Goal: Navigation & Orientation: Find specific page/section

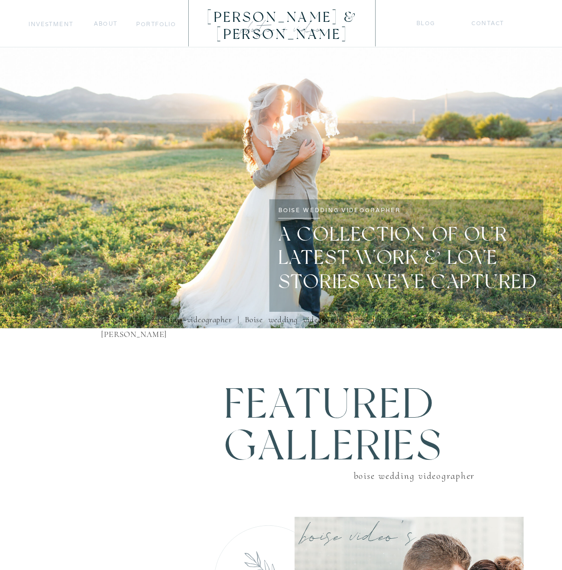
click at [158, 25] on nav "portfolio" at bounding box center [155, 24] width 39 height 10
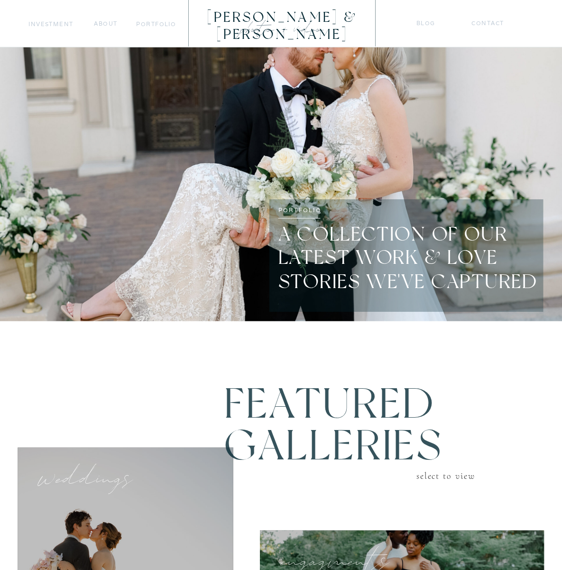
click at [421, 24] on nav "blog" at bounding box center [426, 24] width 19 height 10
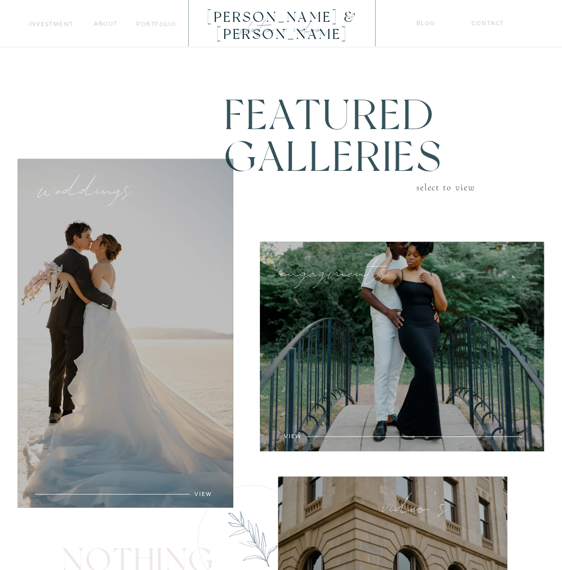
scroll to position [255, 0]
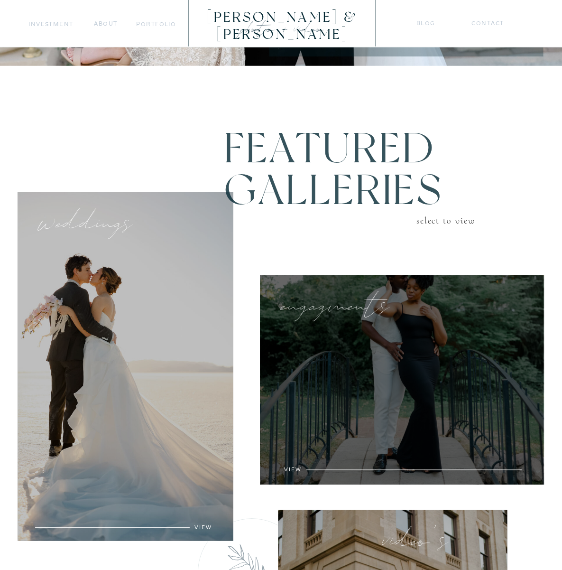
click at [438, 377] on div at bounding box center [402, 379] width 284 height 209
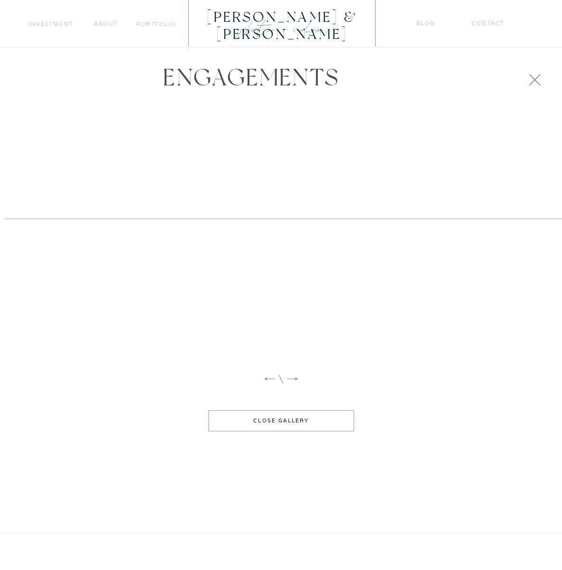
scroll to position [975, 0]
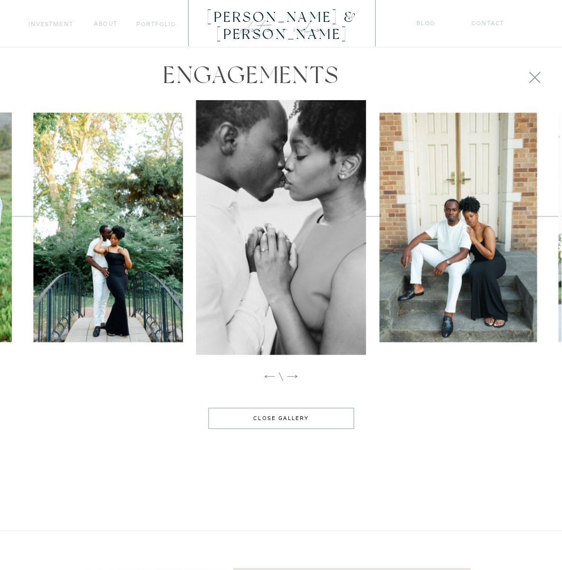
click at [294, 377] on icon at bounding box center [292, 376] width 13 height 13
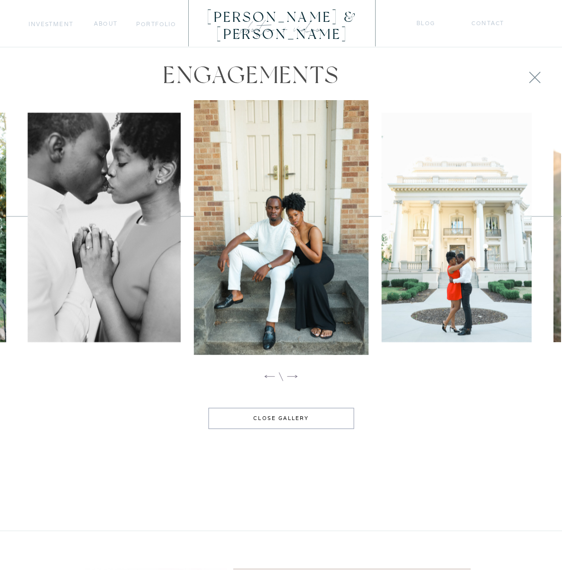
click at [294, 377] on icon at bounding box center [292, 376] width 13 height 13
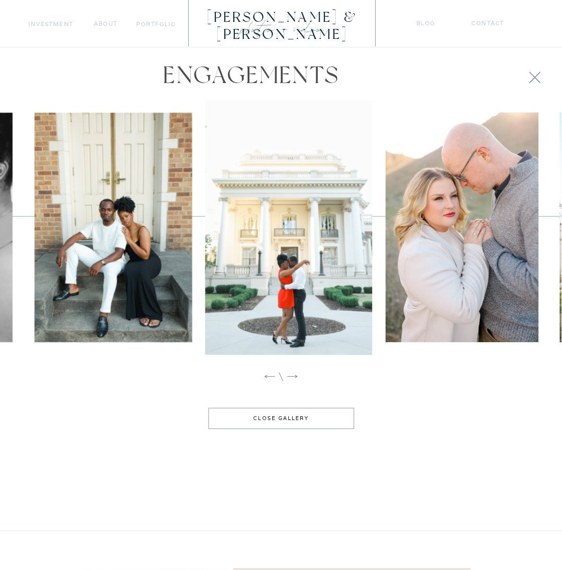
click at [294, 377] on icon at bounding box center [292, 376] width 13 height 13
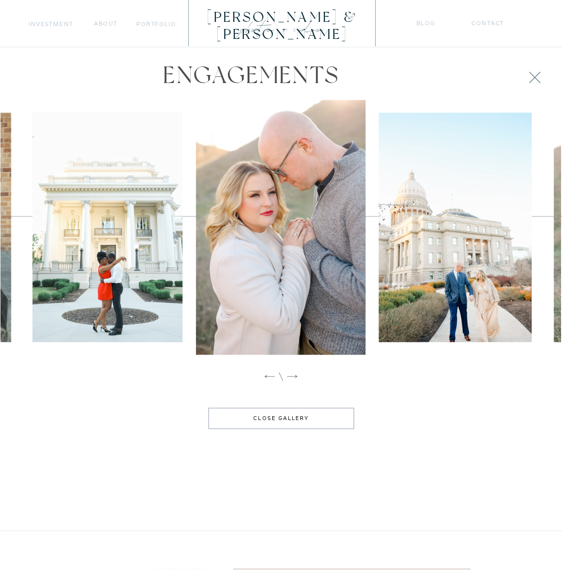
click at [294, 377] on icon at bounding box center [292, 376] width 13 height 13
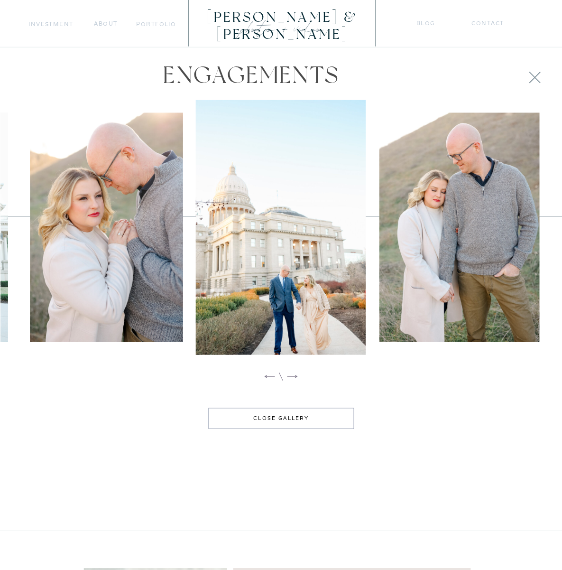
click at [294, 377] on icon at bounding box center [292, 376] width 13 height 13
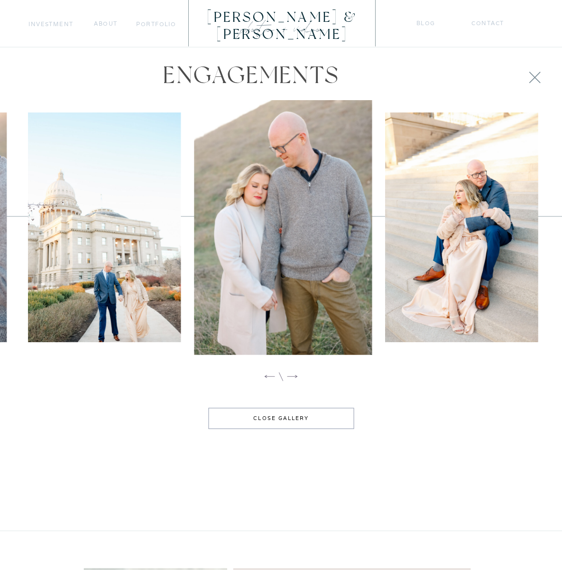
click at [294, 377] on icon at bounding box center [292, 376] width 13 height 13
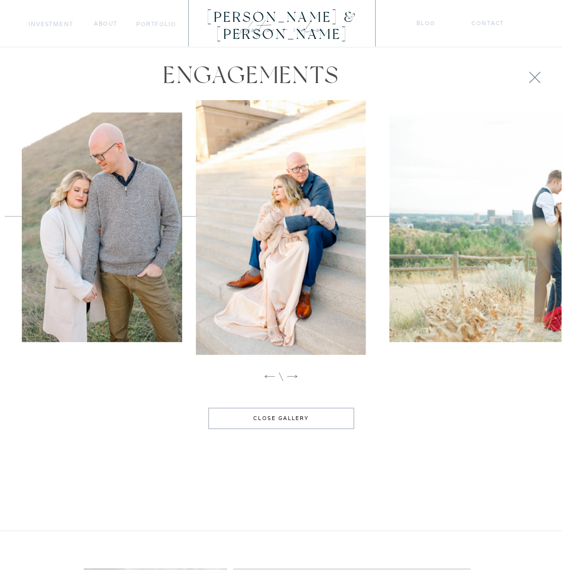
click at [294, 377] on icon at bounding box center [292, 376] width 13 height 13
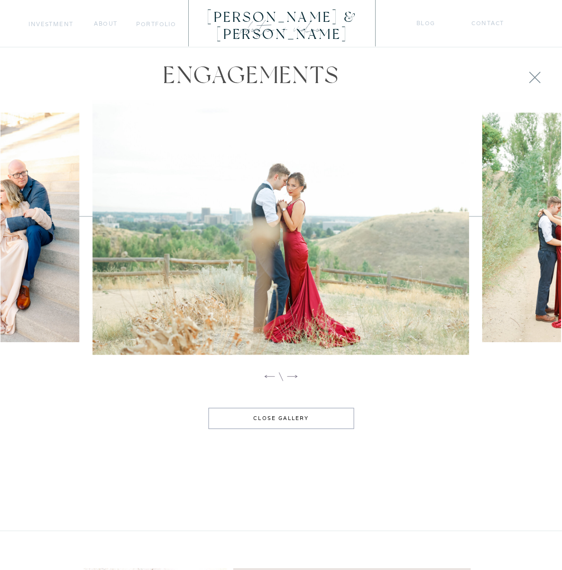
click at [294, 377] on icon at bounding box center [292, 376] width 13 height 13
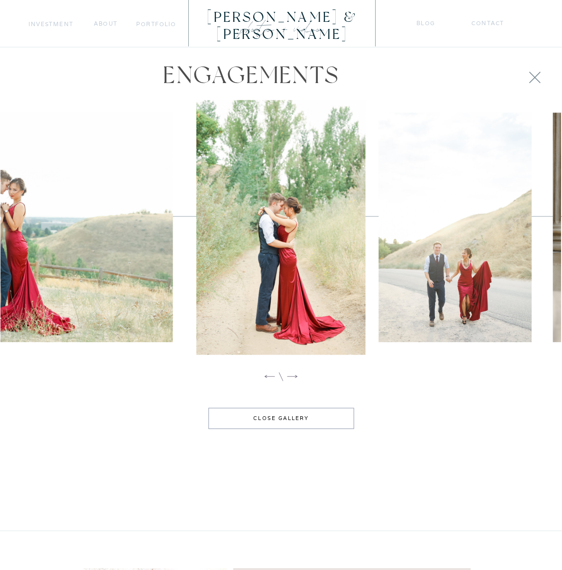
click at [294, 377] on icon at bounding box center [292, 376] width 13 height 13
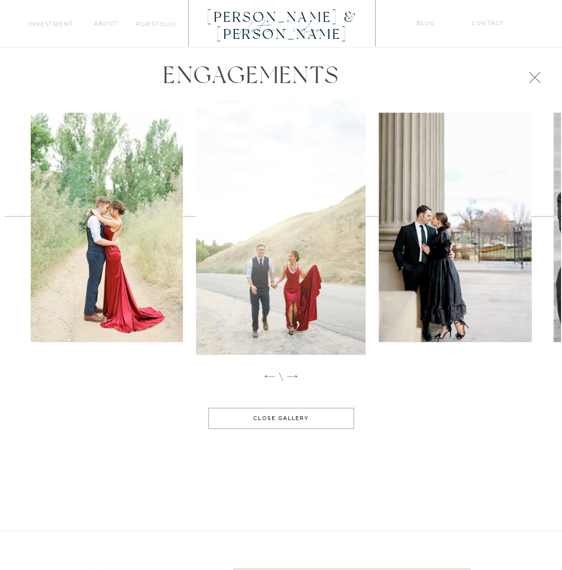
click at [294, 377] on icon at bounding box center [292, 376] width 13 height 13
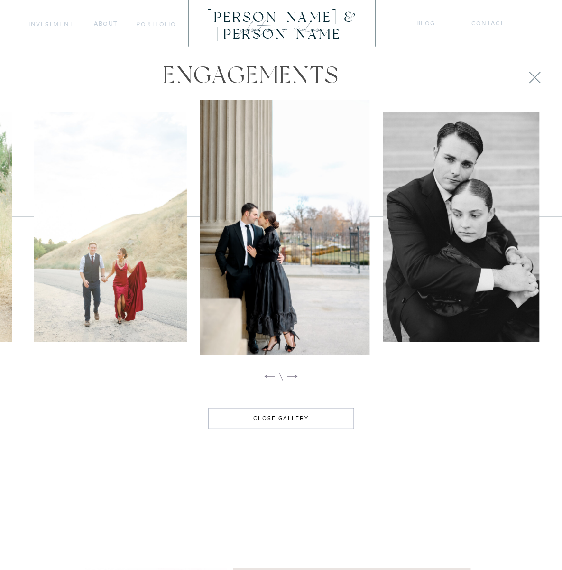
click at [294, 377] on icon at bounding box center [292, 376] width 13 height 13
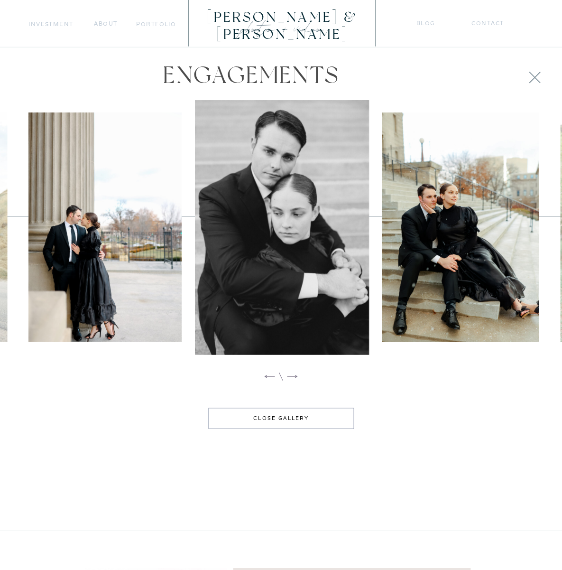
click at [294, 377] on icon at bounding box center [292, 376] width 13 height 13
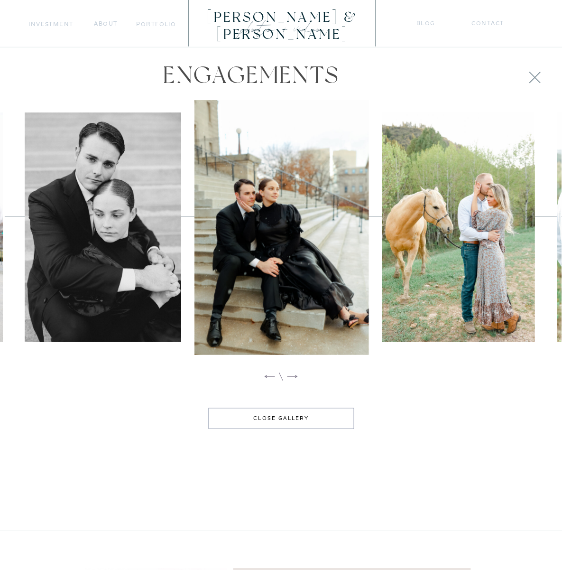
click at [294, 377] on icon at bounding box center [292, 376] width 13 height 13
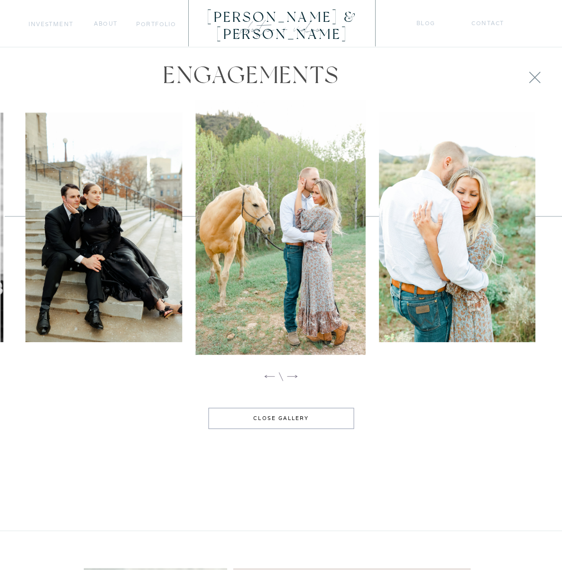
click at [294, 377] on icon at bounding box center [292, 376] width 13 height 13
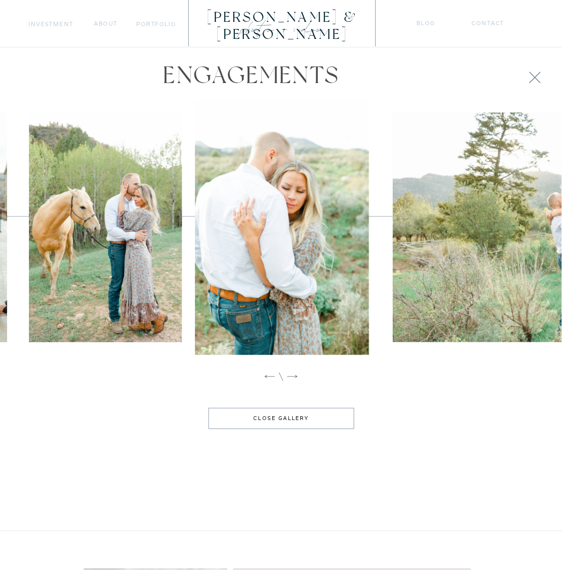
click at [294, 377] on icon at bounding box center [292, 376] width 13 height 13
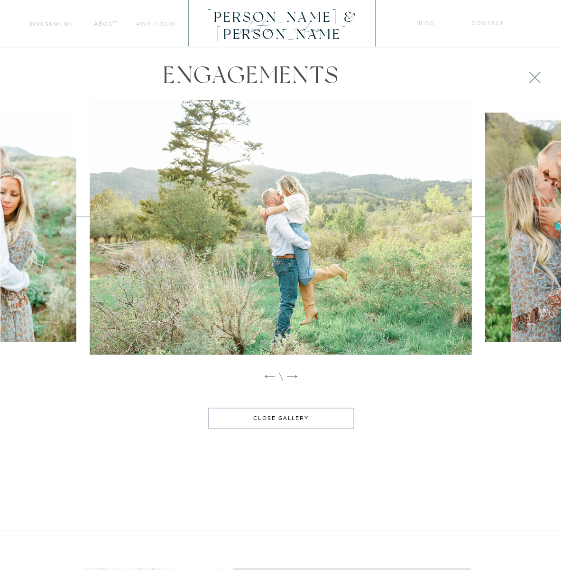
click at [294, 377] on icon at bounding box center [292, 376] width 13 height 13
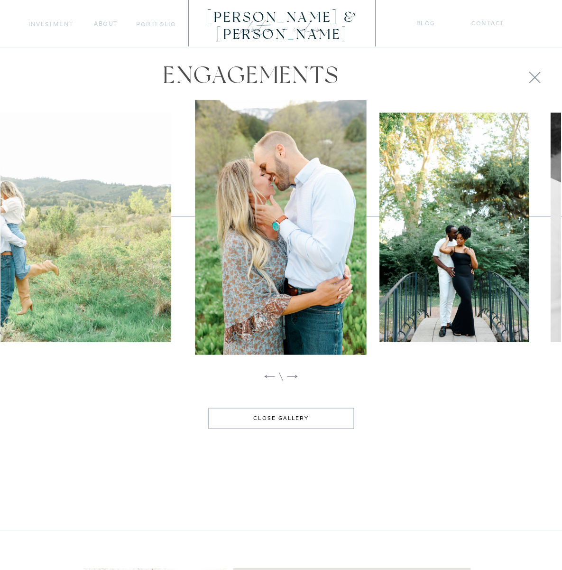
click at [294, 377] on icon at bounding box center [292, 376] width 13 height 13
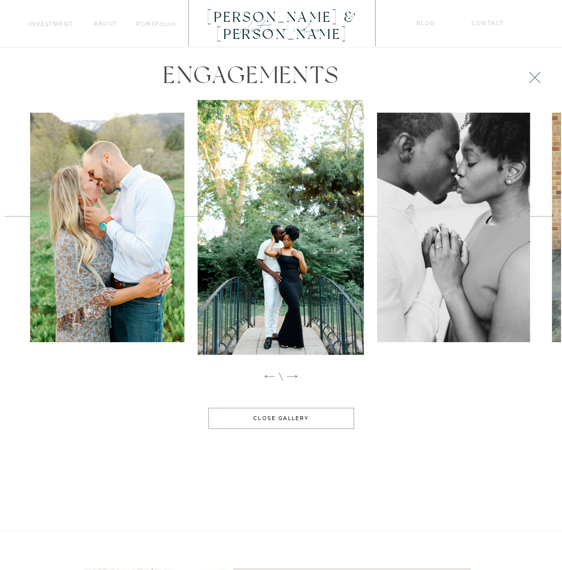
click at [294, 377] on icon at bounding box center [292, 376] width 13 height 13
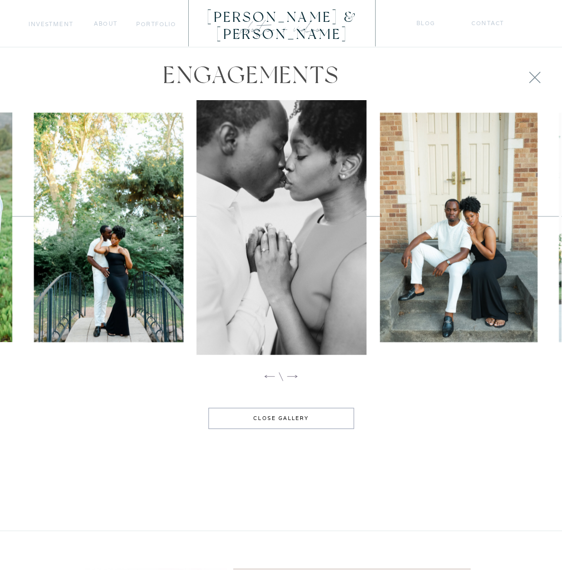
click at [294, 377] on icon at bounding box center [292, 376] width 13 height 13
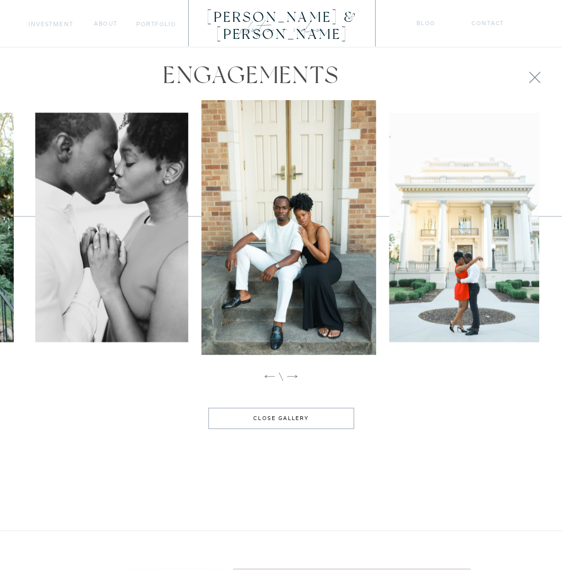
click at [294, 377] on icon at bounding box center [292, 376] width 13 height 13
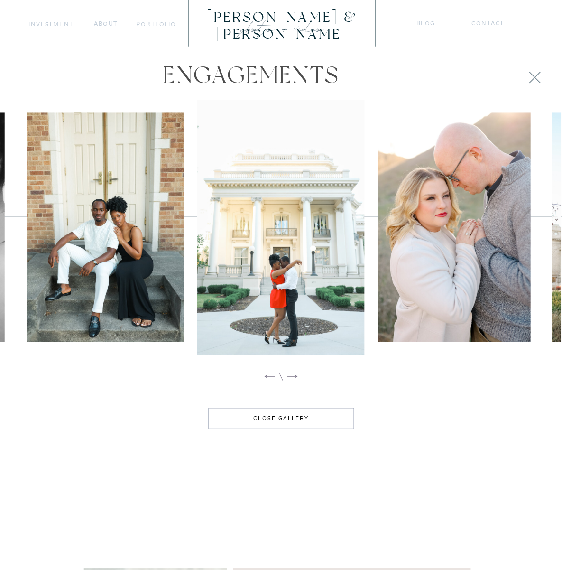
click at [531, 80] on icon at bounding box center [534, 76] width 19 height 19
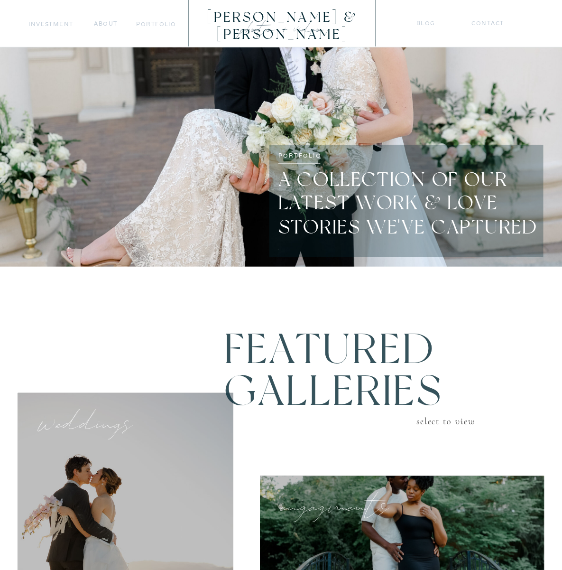
scroll to position [86, 0]
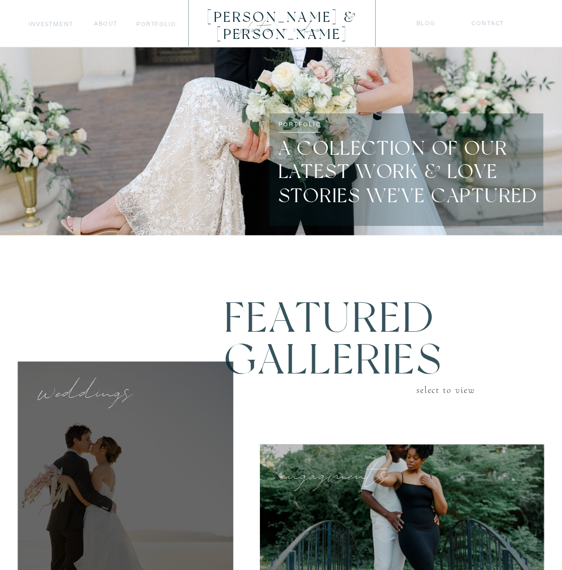
click at [117, 436] on div at bounding box center [125, 536] width 215 height 349
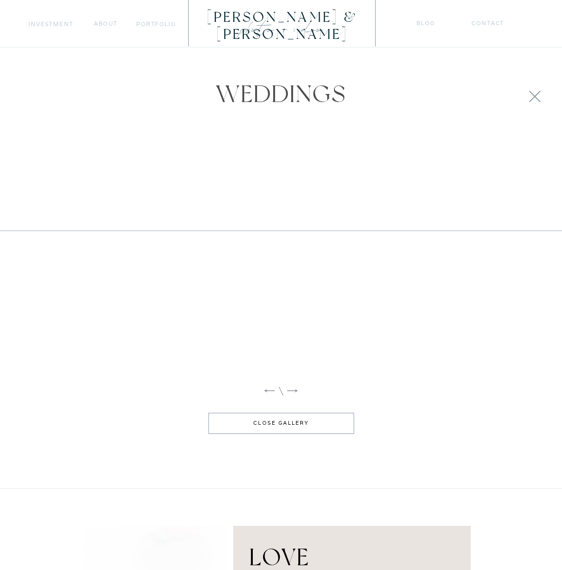
scroll to position [975, 0]
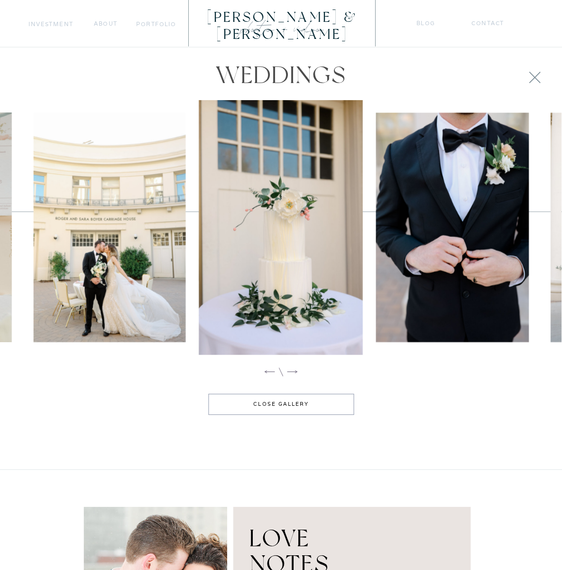
click at [295, 371] on icon at bounding box center [292, 371] width 10 height 3
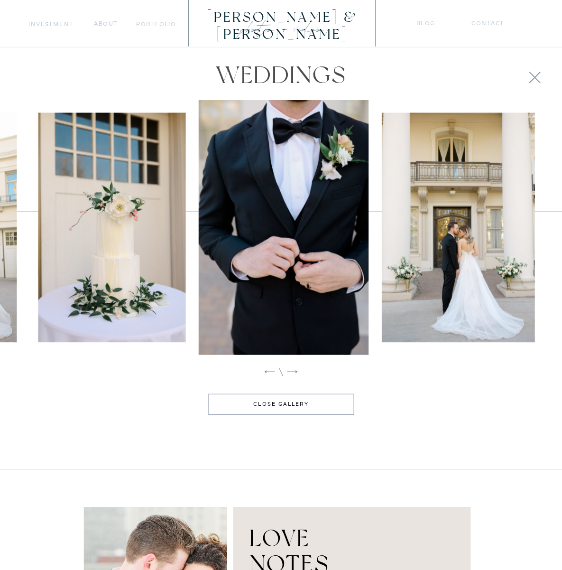
click at [295, 371] on icon at bounding box center [292, 371] width 10 height 3
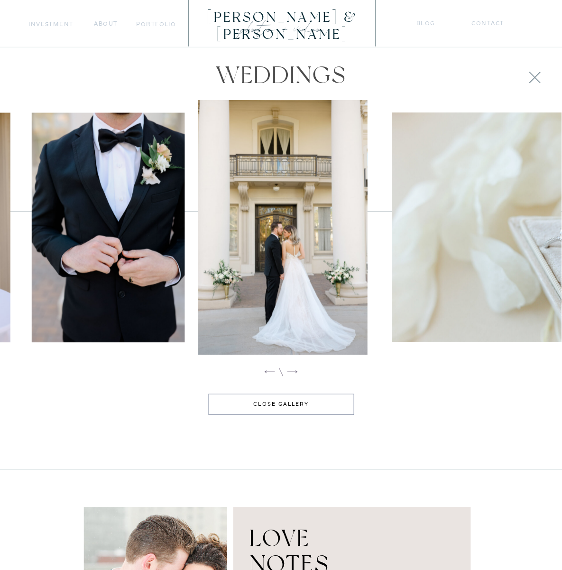
click at [295, 371] on icon at bounding box center [292, 371] width 10 height 3
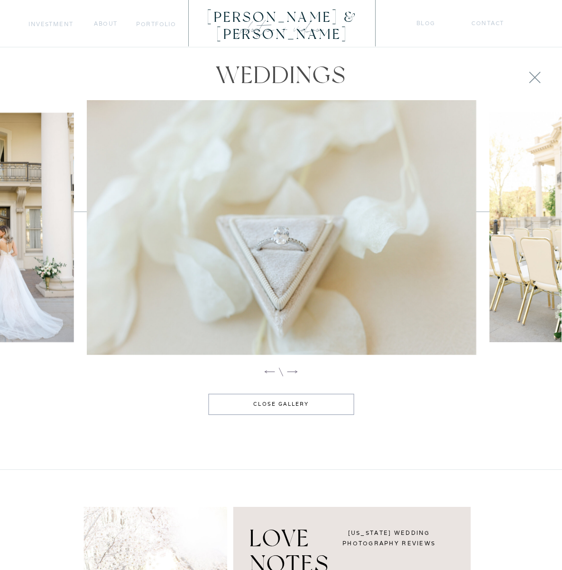
click at [295, 371] on icon at bounding box center [292, 371] width 10 height 3
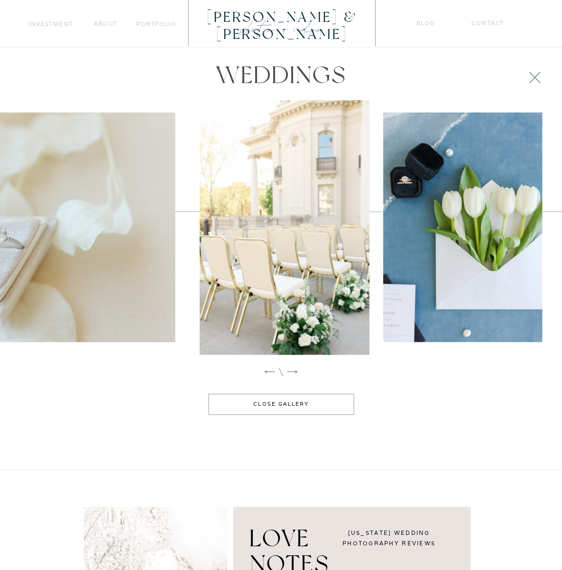
click at [295, 371] on icon at bounding box center [292, 371] width 10 height 3
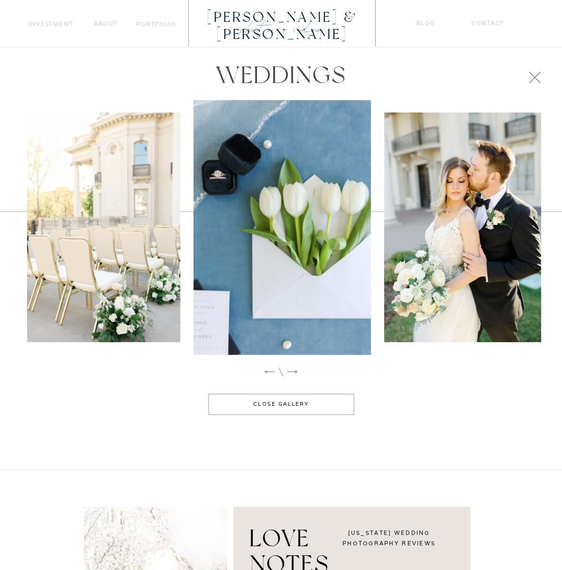
click at [295, 371] on icon at bounding box center [292, 371] width 10 height 3
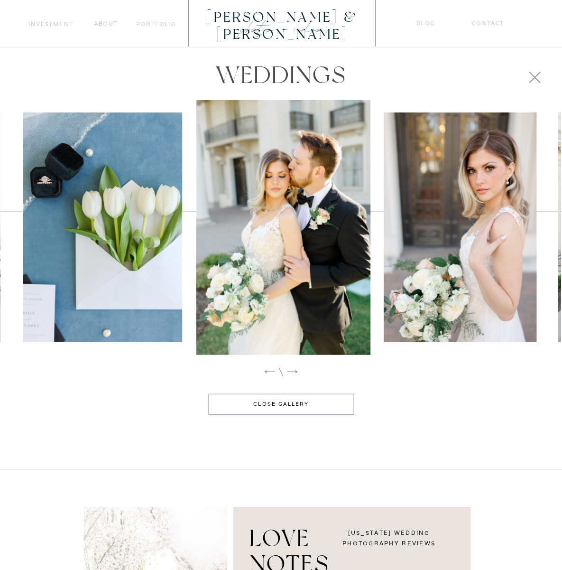
click at [295, 371] on icon at bounding box center [292, 371] width 10 height 3
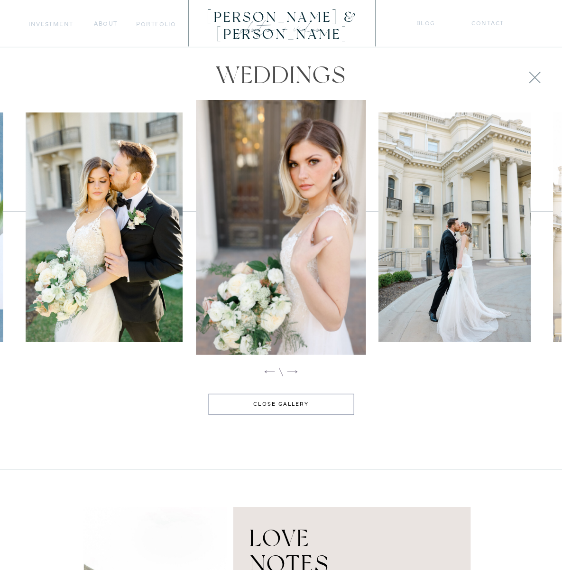
click at [295, 371] on icon at bounding box center [292, 371] width 10 height 3
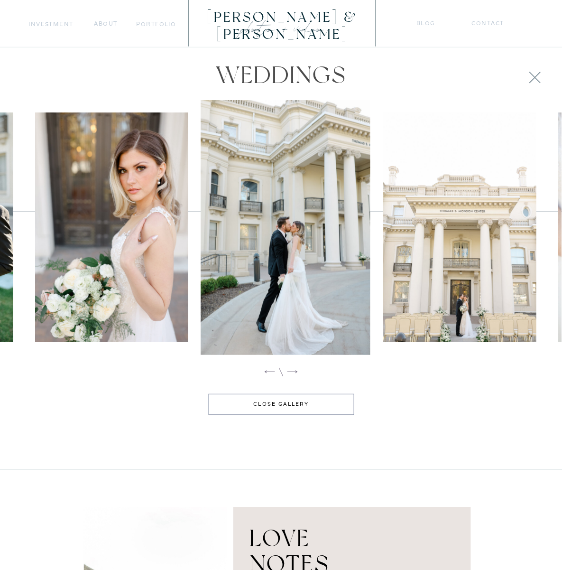
click at [295, 371] on icon at bounding box center [292, 371] width 10 height 3
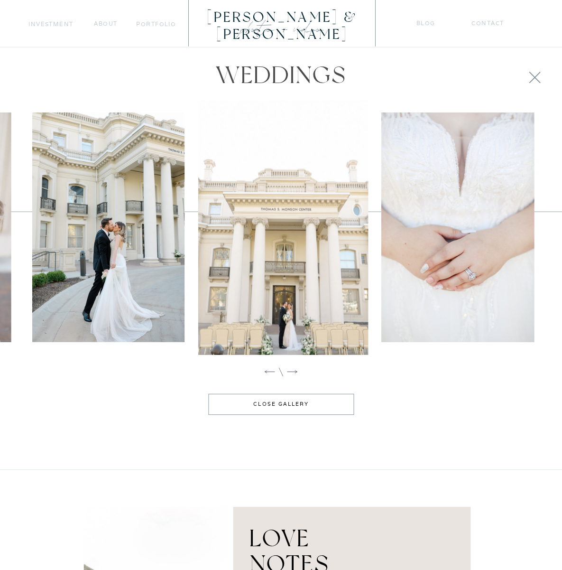
click at [295, 371] on icon at bounding box center [292, 371] width 10 height 3
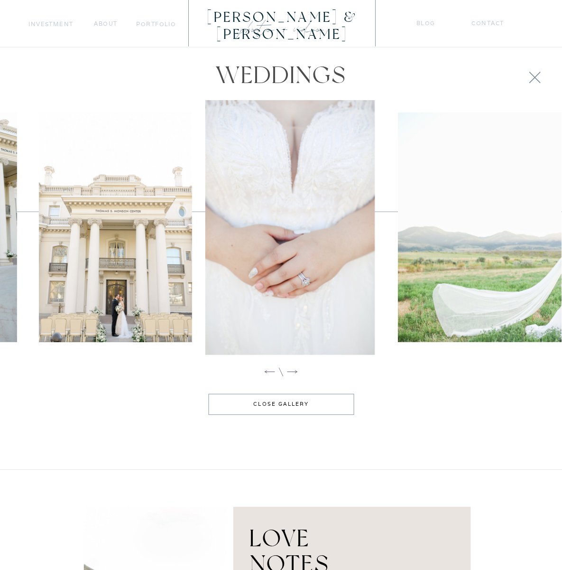
click at [295, 371] on icon at bounding box center [292, 371] width 10 height 3
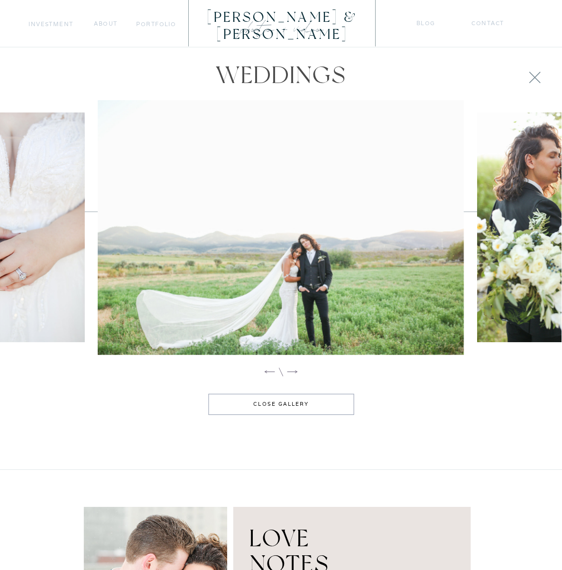
click at [295, 371] on icon at bounding box center [292, 371] width 10 height 3
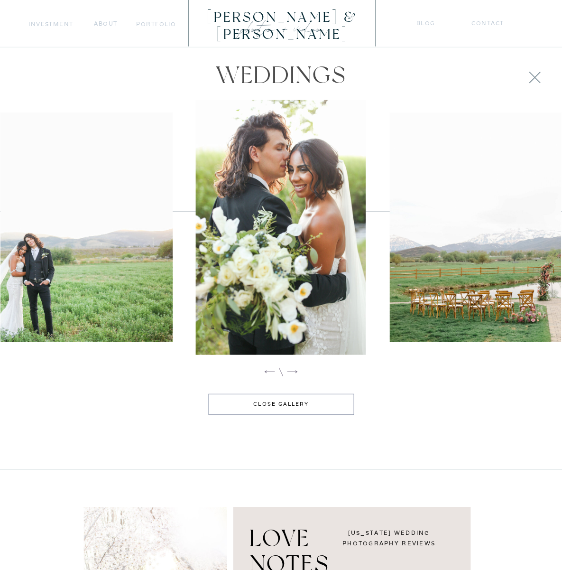
click at [295, 371] on icon at bounding box center [292, 371] width 10 height 3
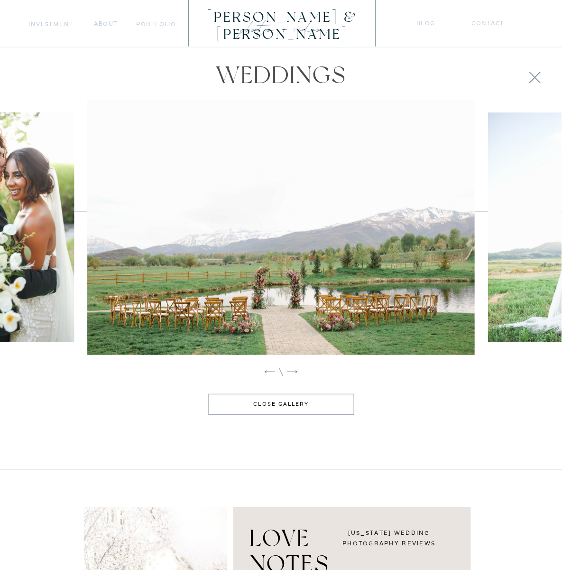
click at [295, 371] on icon at bounding box center [292, 371] width 10 height 3
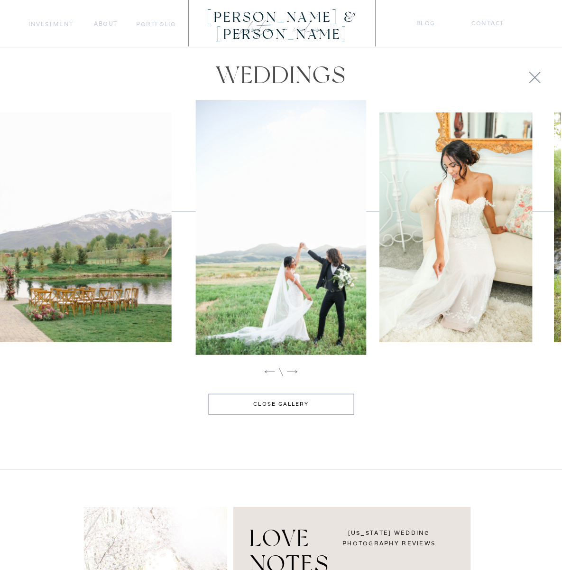
click at [295, 371] on icon at bounding box center [292, 371] width 10 height 3
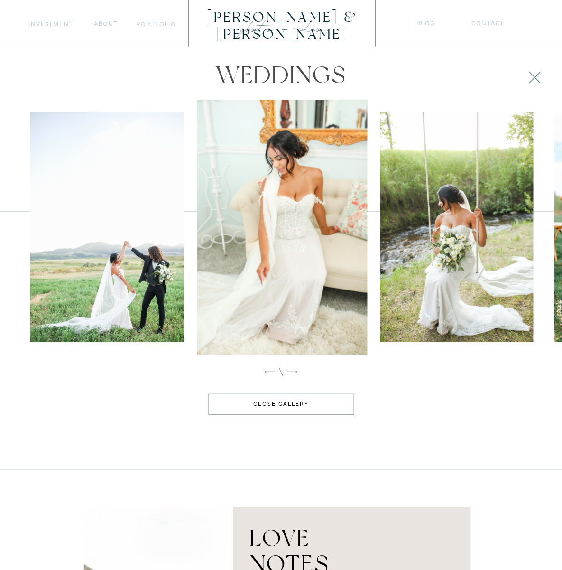
click at [295, 371] on icon at bounding box center [292, 371] width 10 height 3
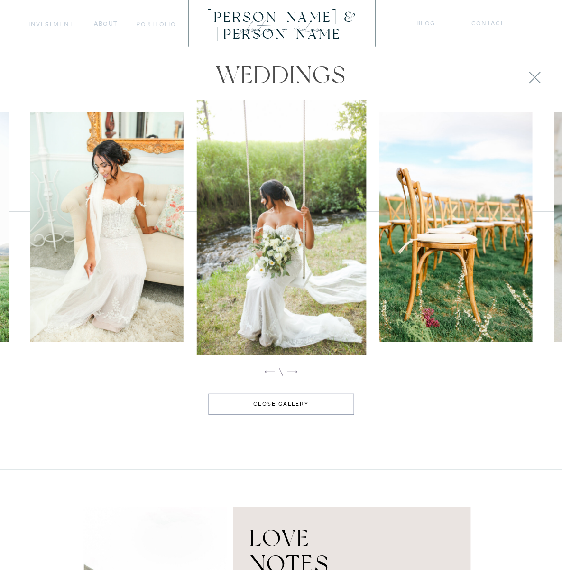
click at [295, 371] on icon at bounding box center [292, 371] width 10 height 3
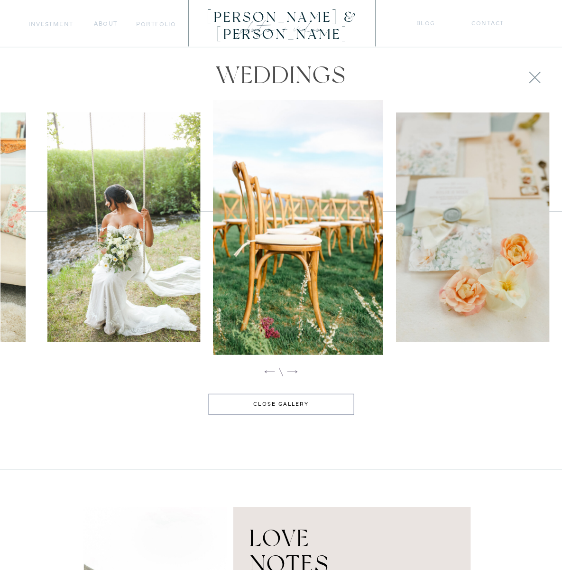
click at [295, 371] on icon at bounding box center [292, 371] width 10 height 3
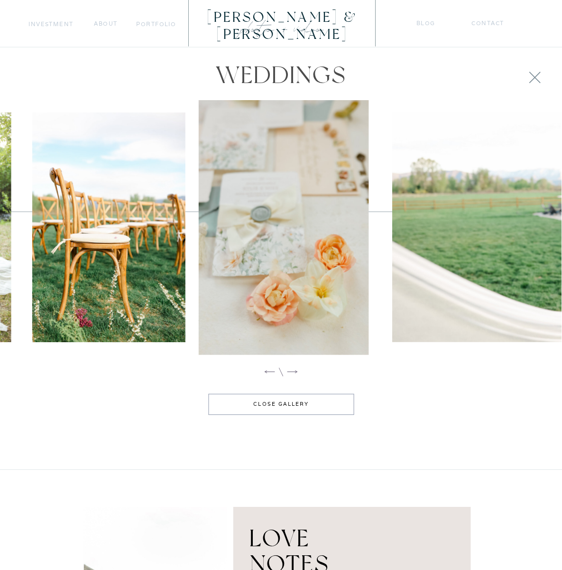
click at [295, 371] on icon at bounding box center [292, 371] width 10 height 3
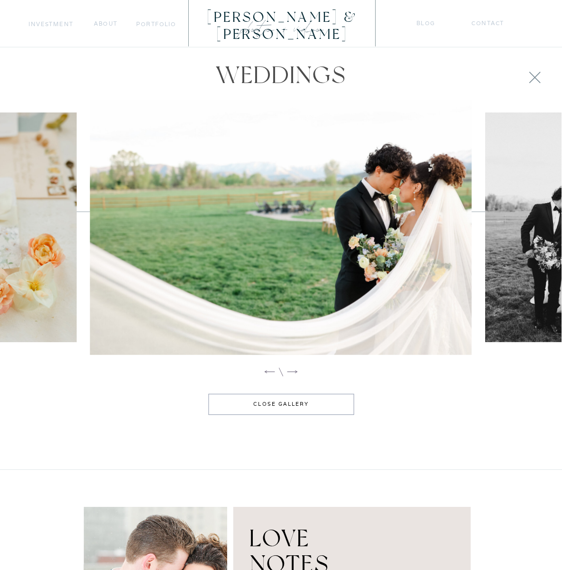
click at [295, 371] on icon at bounding box center [292, 371] width 10 height 3
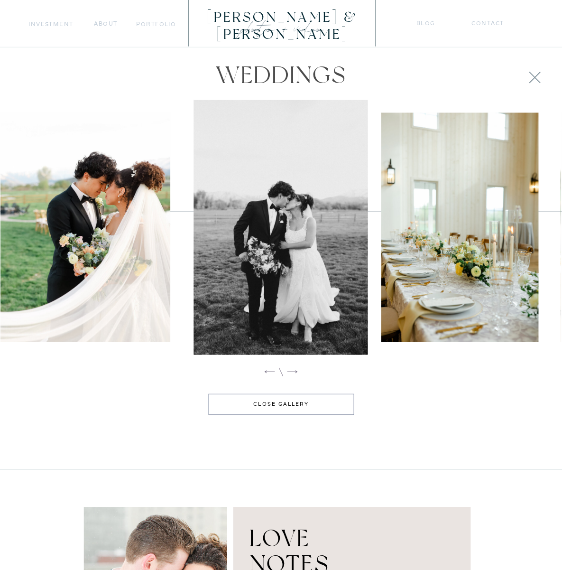
click at [295, 371] on icon at bounding box center [292, 371] width 10 height 3
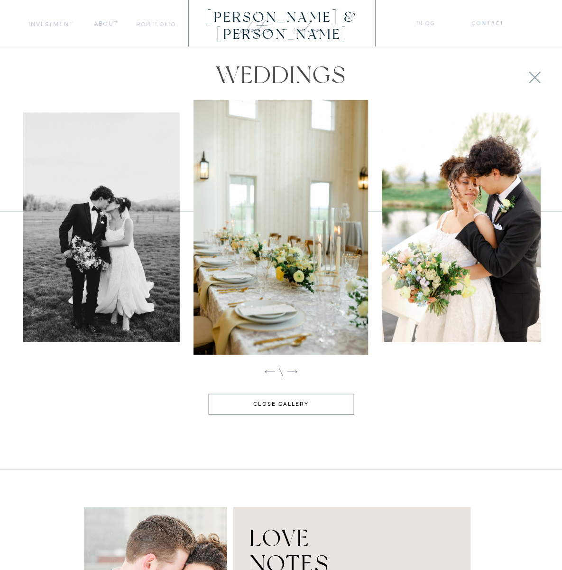
click at [295, 371] on icon at bounding box center [292, 371] width 10 height 3
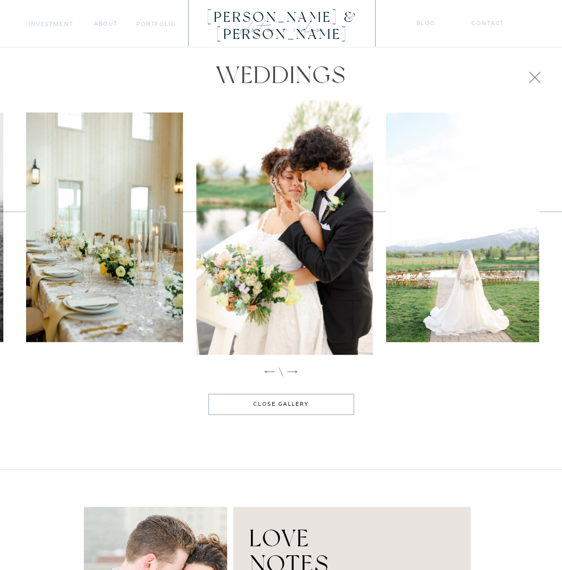
click at [295, 371] on icon at bounding box center [292, 371] width 10 height 3
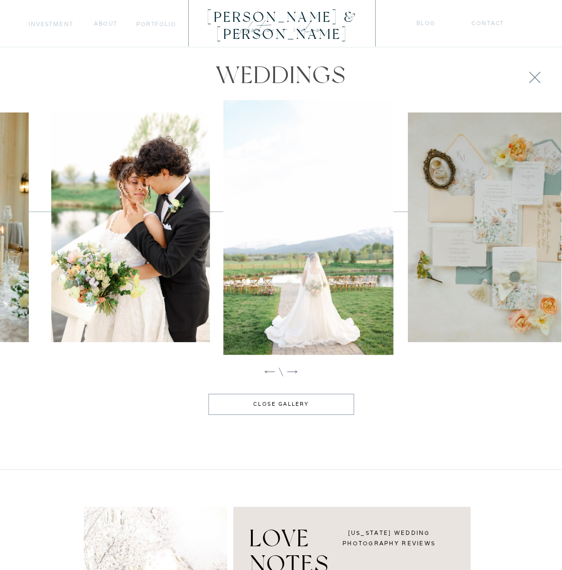
click at [295, 371] on icon at bounding box center [292, 371] width 10 height 3
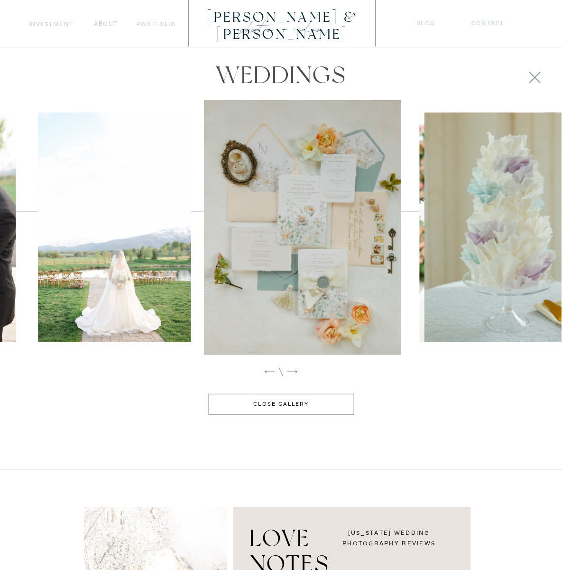
click at [295, 371] on icon at bounding box center [292, 371] width 10 height 3
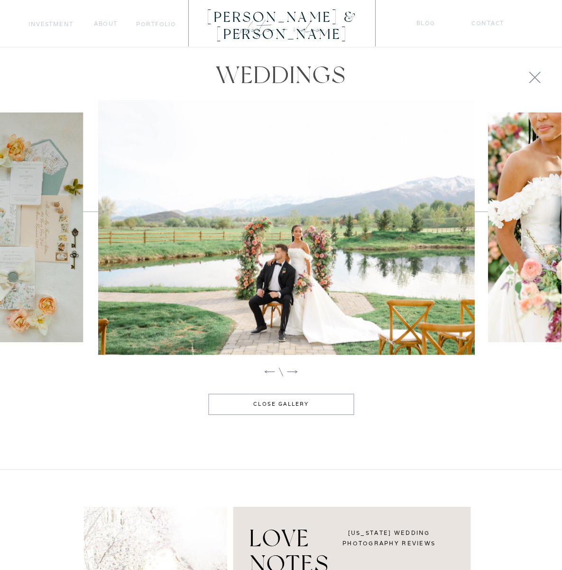
click at [295, 371] on icon at bounding box center [292, 371] width 10 height 3
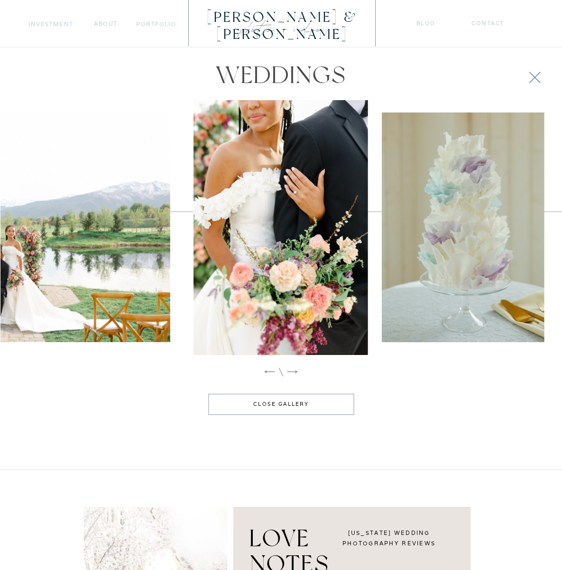
click at [295, 371] on icon at bounding box center [292, 371] width 10 height 3
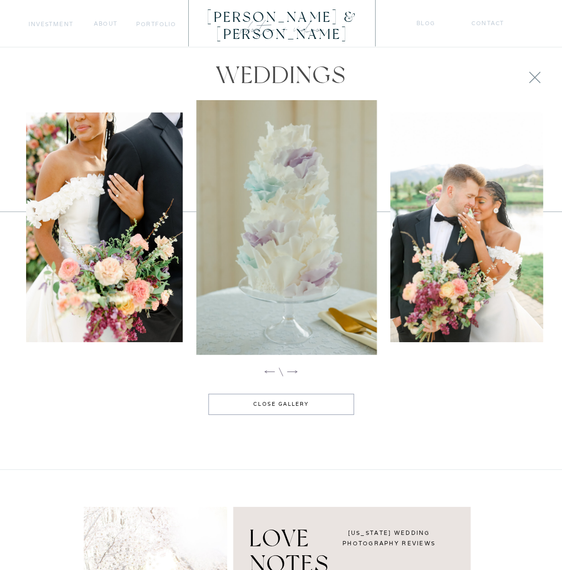
click at [295, 371] on icon at bounding box center [292, 371] width 10 height 3
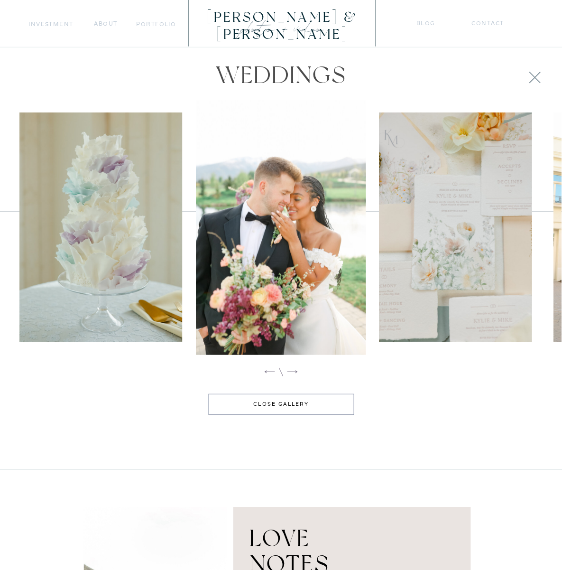
click at [295, 371] on icon at bounding box center [292, 371] width 10 height 3
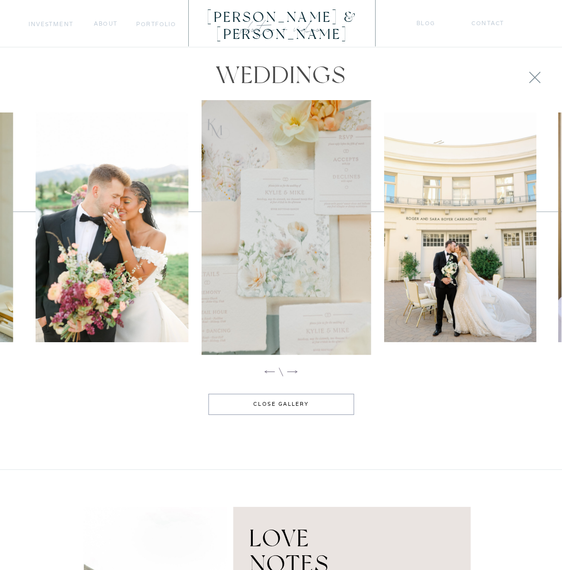
click at [295, 371] on icon at bounding box center [292, 371] width 10 height 3
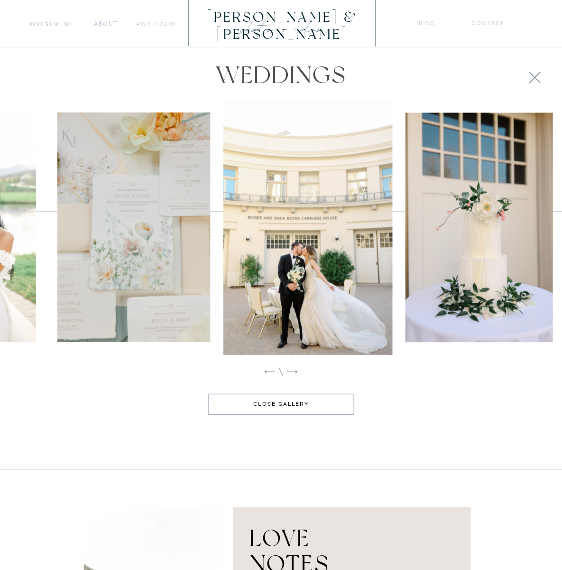
click at [295, 371] on icon at bounding box center [292, 371] width 10 height 3
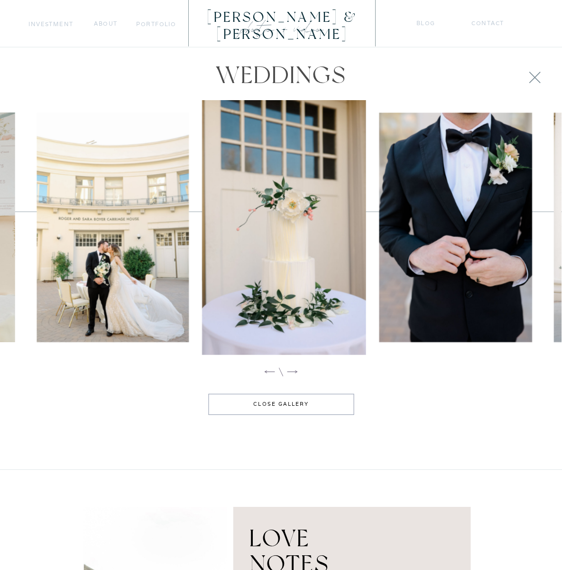
click at [295, 371] on icon at bounding box center [292, 371] width 10 height 3
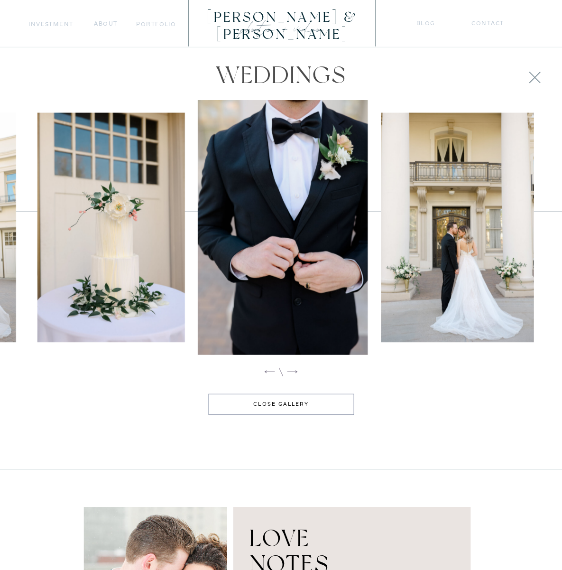
click at [295, 371] on icon at bounding box center [292, 371] width 10 height 3
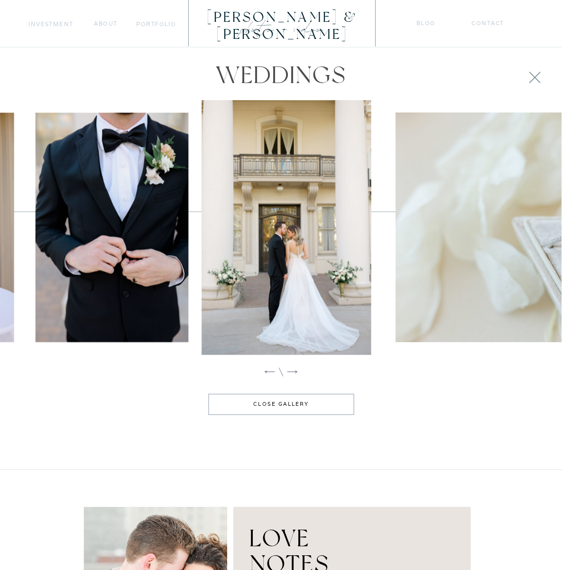
click at [295, 371] on icon at bounding box center [292, 371] width 10 height 3
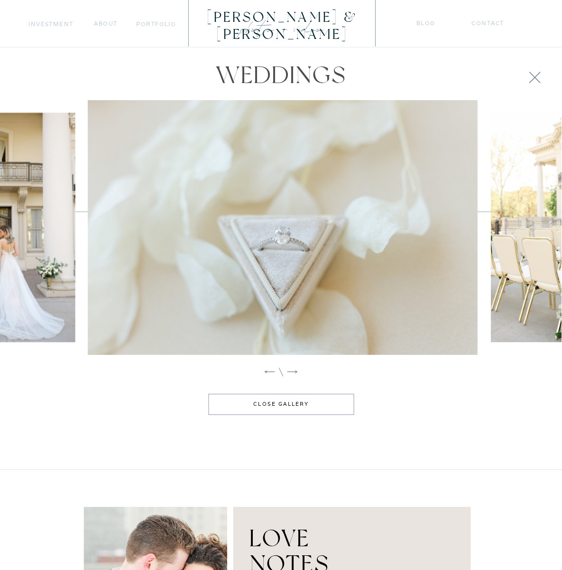
click at [295, 371] on icon at bounding box center [292, 371] width 10 height 3
